Goal: Task Accomplishment & Management: Use online tool/utility

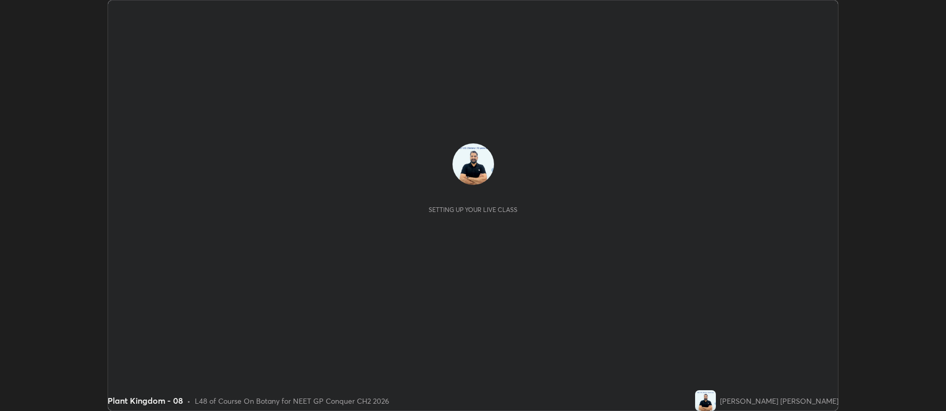
scroll to position [411, 946]
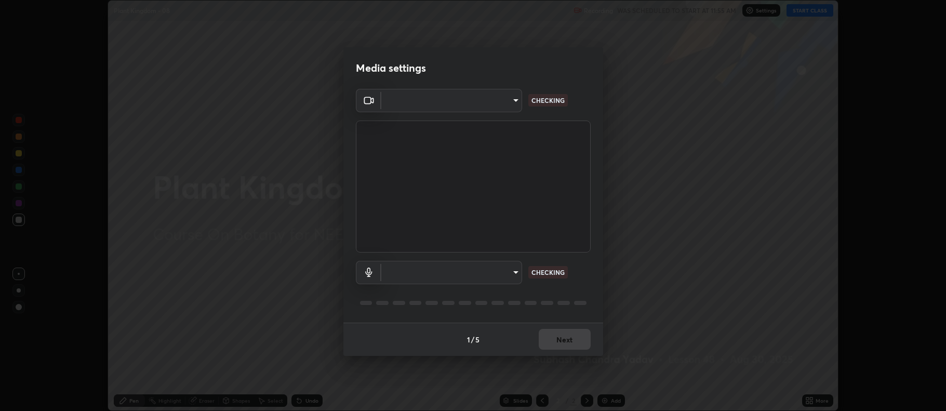
type input "5db75064d966c38022f0861f891c2b2deb8a9bf9a9a5a4ce251b0e0f2e365e36"
type input "d374e124912c5290fd44b72db5f0cc5a403855f3f63c897149efa0fc2f55b934"
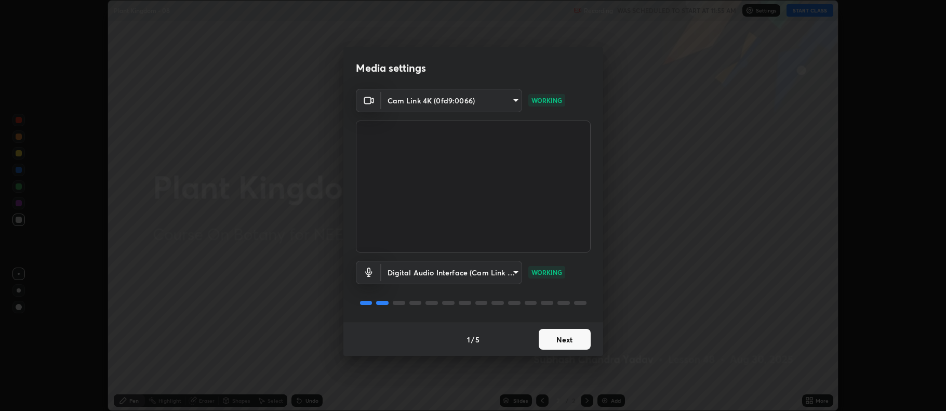
click at [566, 338] on button "Next" at bounding box center [565, 339] width 52 height 21
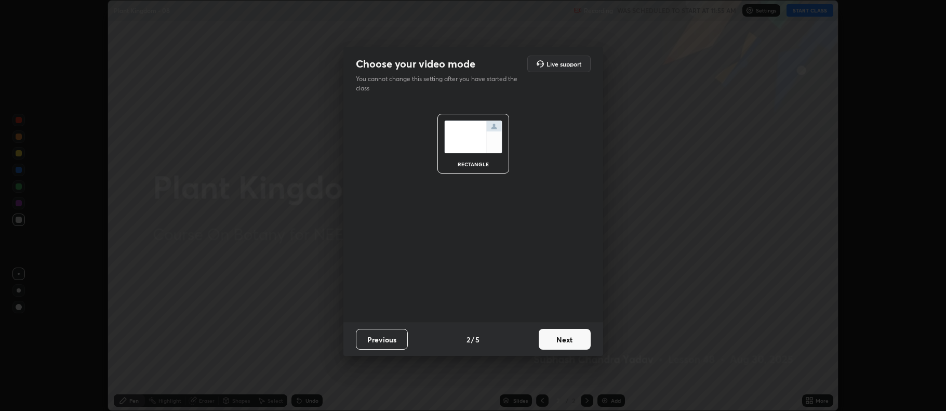
click at [564, 336] on button "Next" at bounding box center [565, 339] width 52 height 21
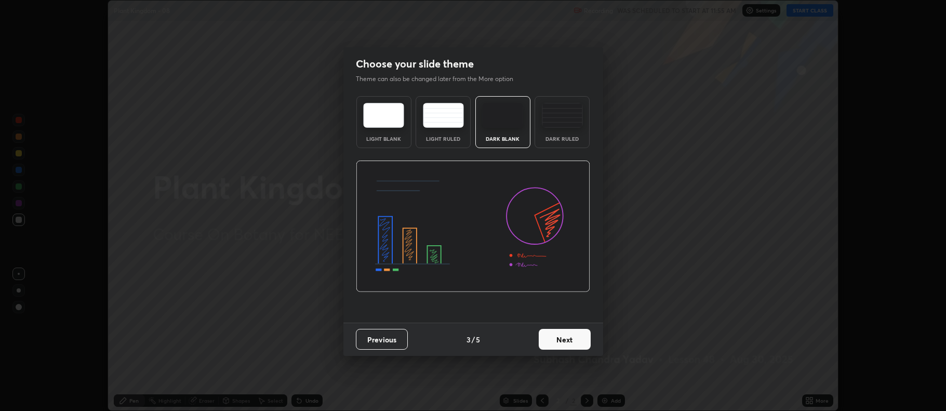
click at [566, 337] on button "Next" at bounding box center [565, 339] width 52 height 21
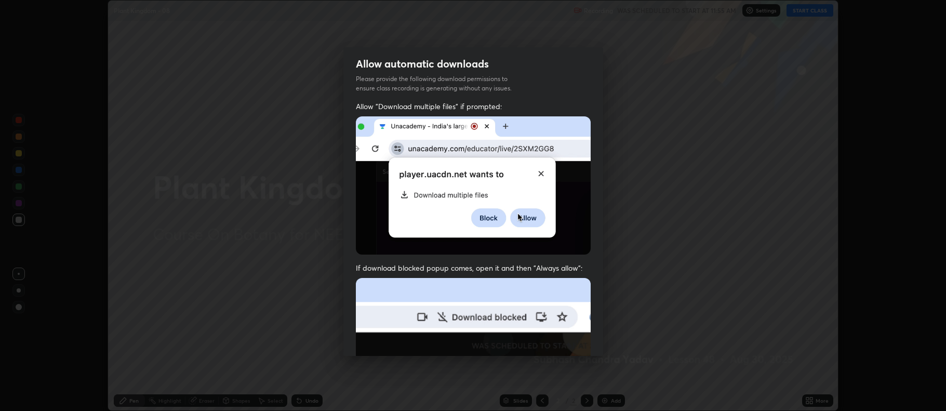
click at [572, 339] on img at bounding box center [473, 391] width 235 height 227
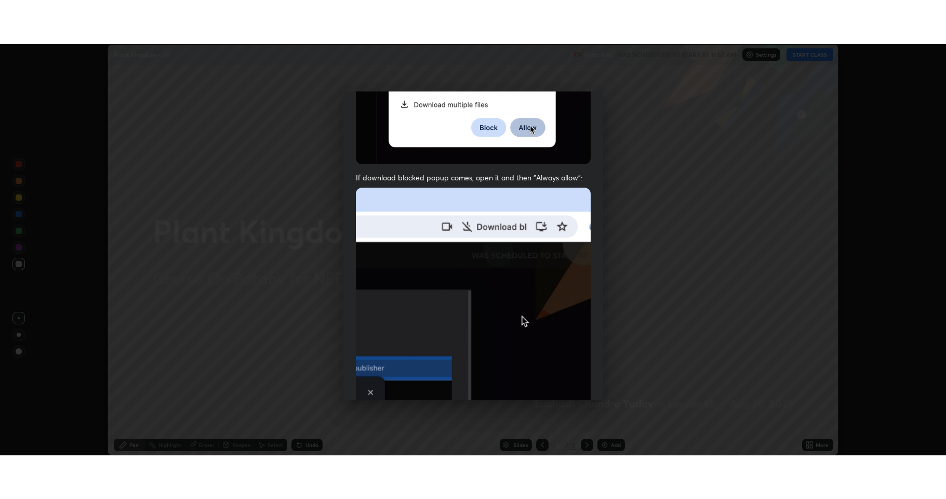
scroll to position [211, 0]
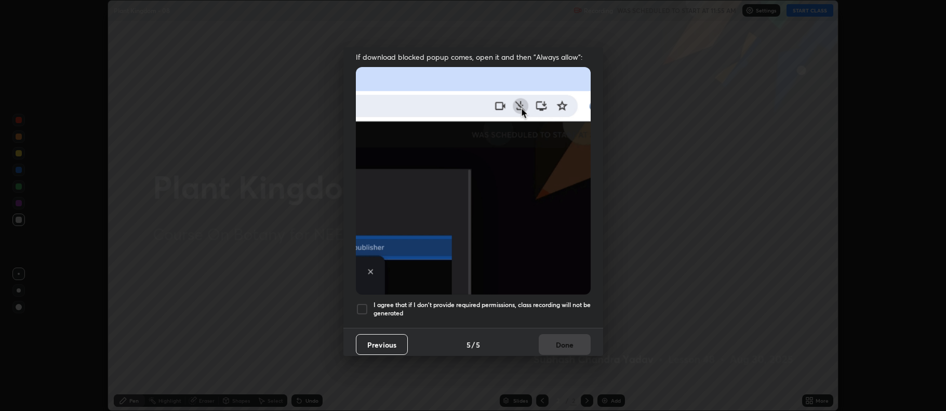
click at [360, 303] on div at bounding box center [362, 309] width 12 height 12
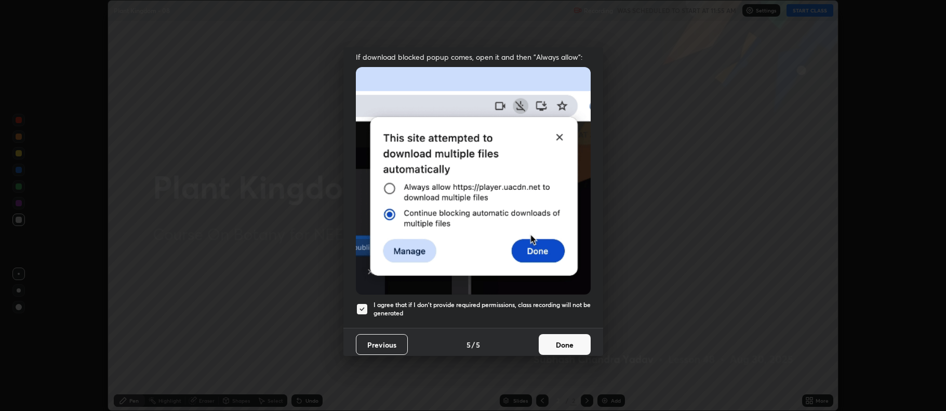
click at [558, 337] on button "Done" at bounding box center [565, 344] width 52 height 21
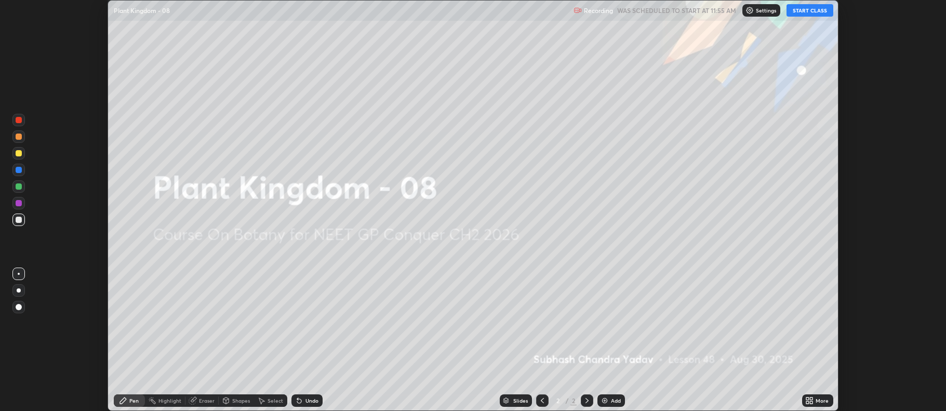
click at [808, 12] on button "START CLASS" at bounding box center [810, 10] width 47 height 12
click at [806, 399] on icon at bounding box center [807, 398] width 3 height 3
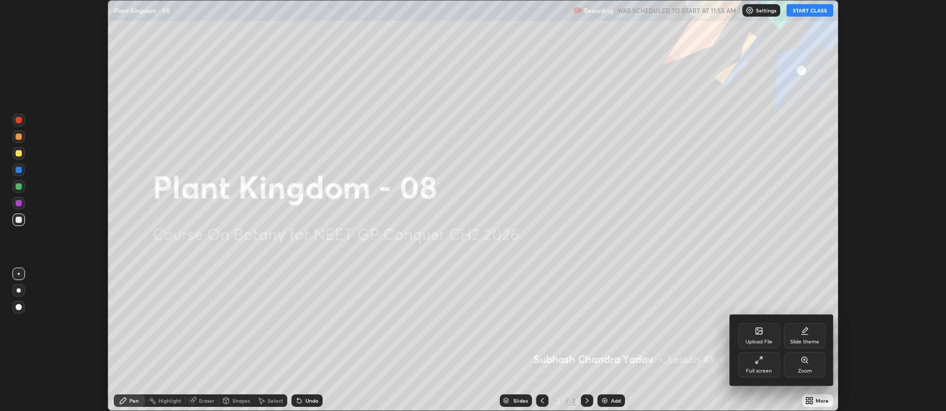
click at [759, 359] on icon at bounding box center [759, 360] width 8 height 8
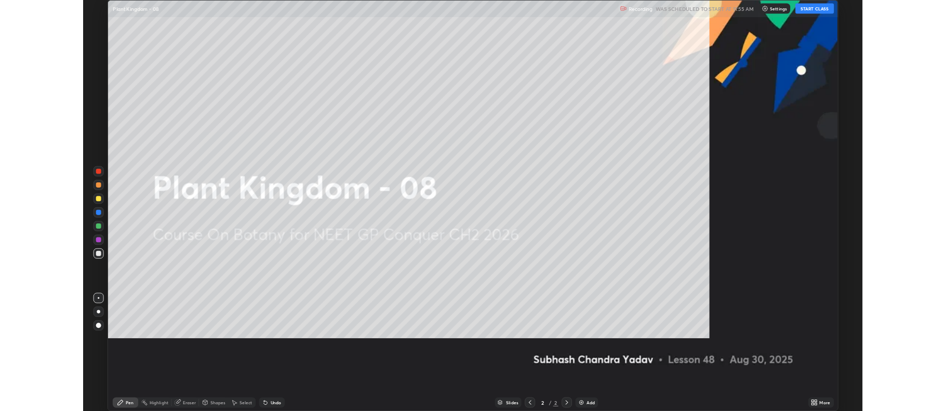
scroll to position [499, 946]
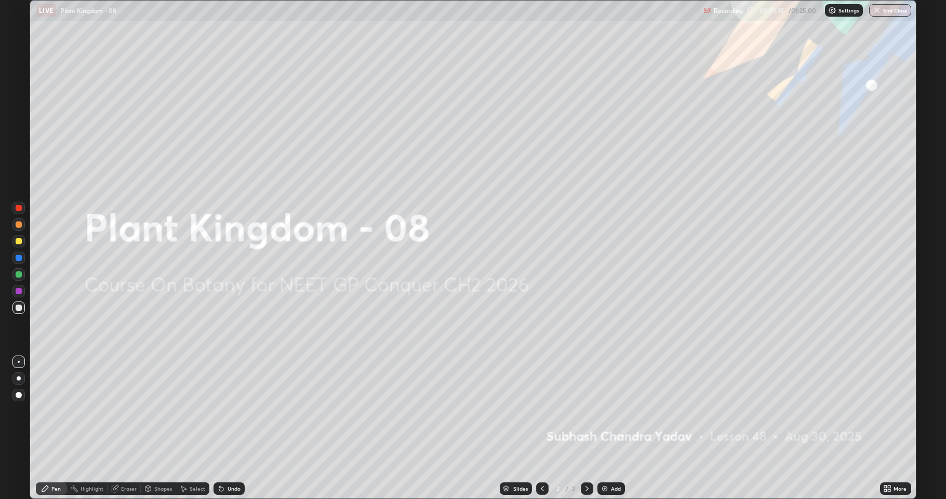
click at [602, 410] on img at bounding box center [605, 488] width 8 height 8
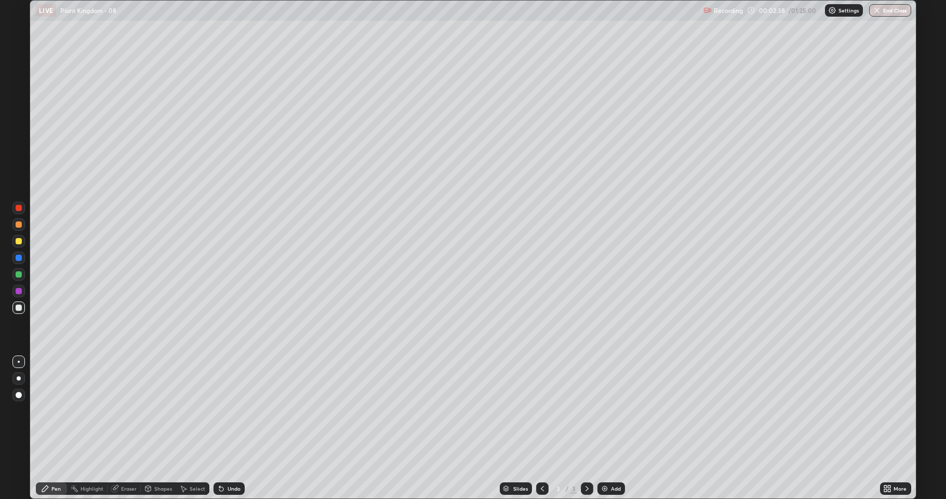
click at [885, 410] on icon at bounding box center [885, 486] width 3 height 3
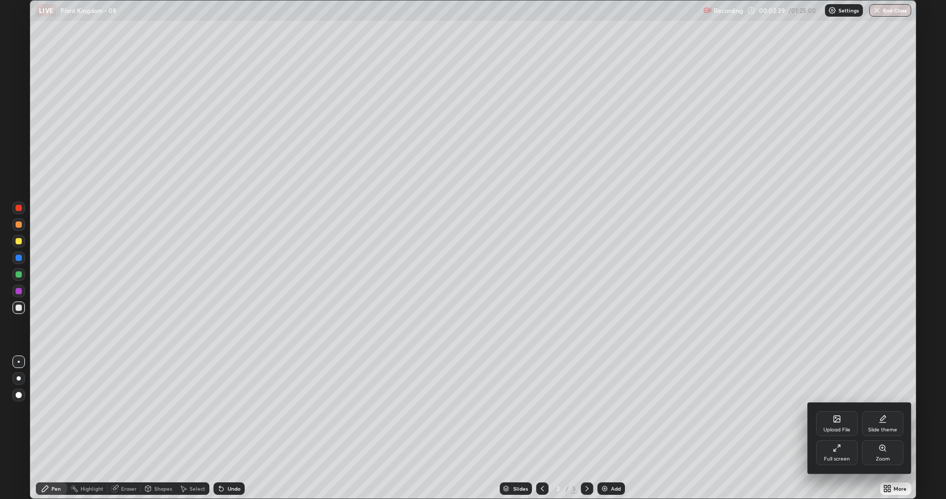
click at [833, 410] on icon at bounding box center [837, 448] width 8 height 8
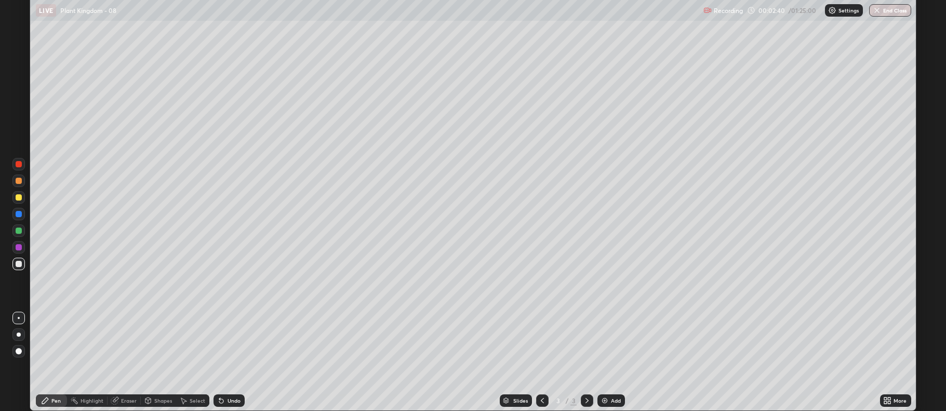
scroll to position [51546, 51011]
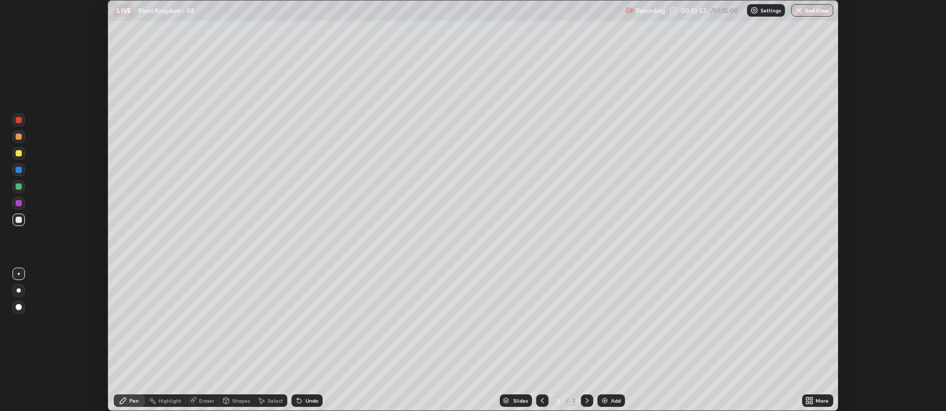
click at [602, 397] on img at bounding box center [605, 400] width 8 height 8
click at [583, 400] on icon at bounding box center [587, 400] width 8 height 8
click at [18, 153] on div at bounding box center [19, 153] width 6 height 6
click at [605, 399] on img at bounding box center [605, 400] width 8 height 8
click at [17, 137] on div at bounding box center [19, 137] width 6 height 6
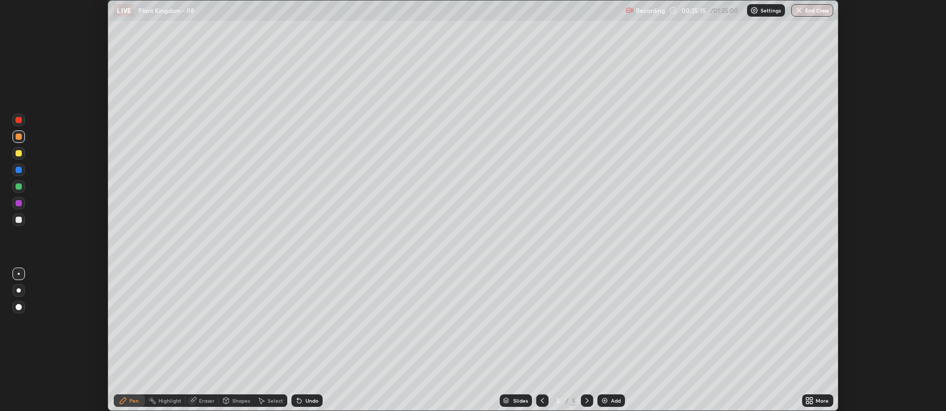
click at [16, 187] on div at bounding box center [19, 186] width 6 height 6
click at [600, 394] on div "Slides 5 / 5 Add" at bounding box center [562, 400] width 479 height 21
click at [599, 399] on div "Add" at bounding box center [612, 400] width 28 height 12
click at [17, 220] on div at bounding box center [19, 220] width 6 height 6
click at [601, 401] on img at bounding box center [605, 400] width 8 height 8
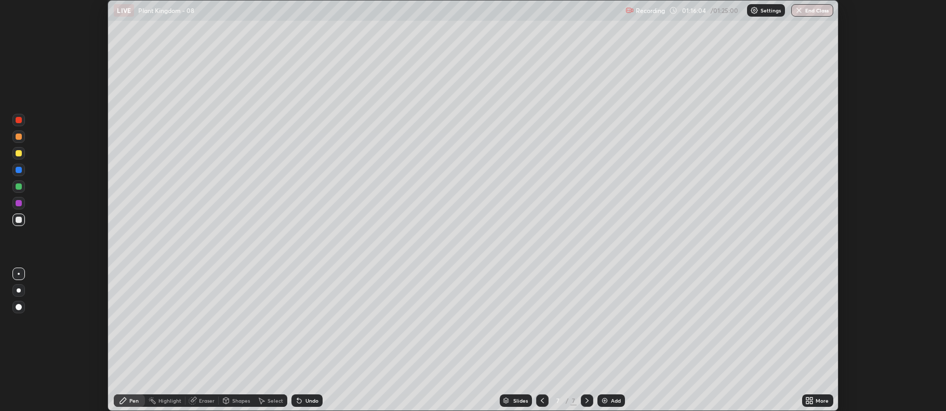
click at [806, 10] on button "End Class" at bounding box center [812, 10] width 42 height 12
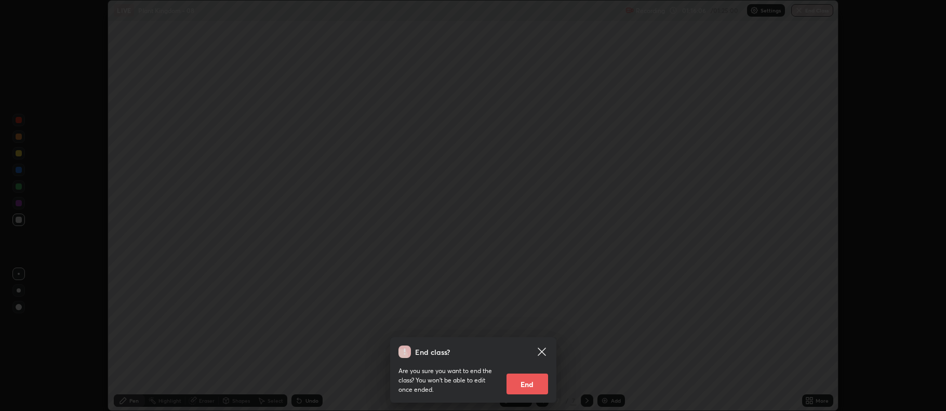
click at [532, 386] on button "End" at bounding box center [528, 384] width 42 height 21
